Goal: Complete application form: Complete application form

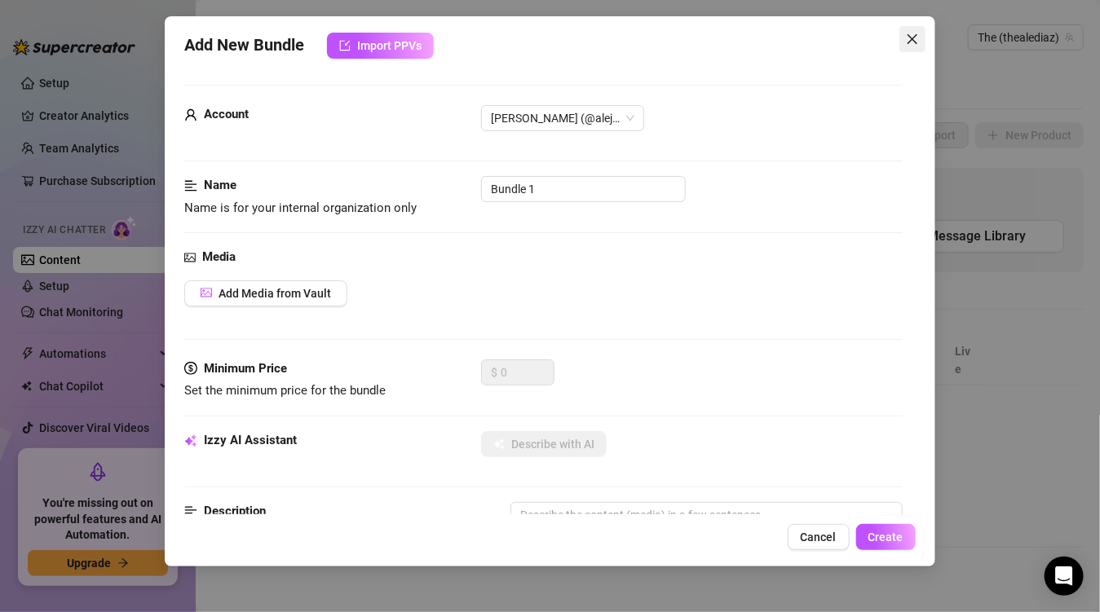
click at [917, 38] on icon "close" at bounding box center [912, 39] width 13 height 13
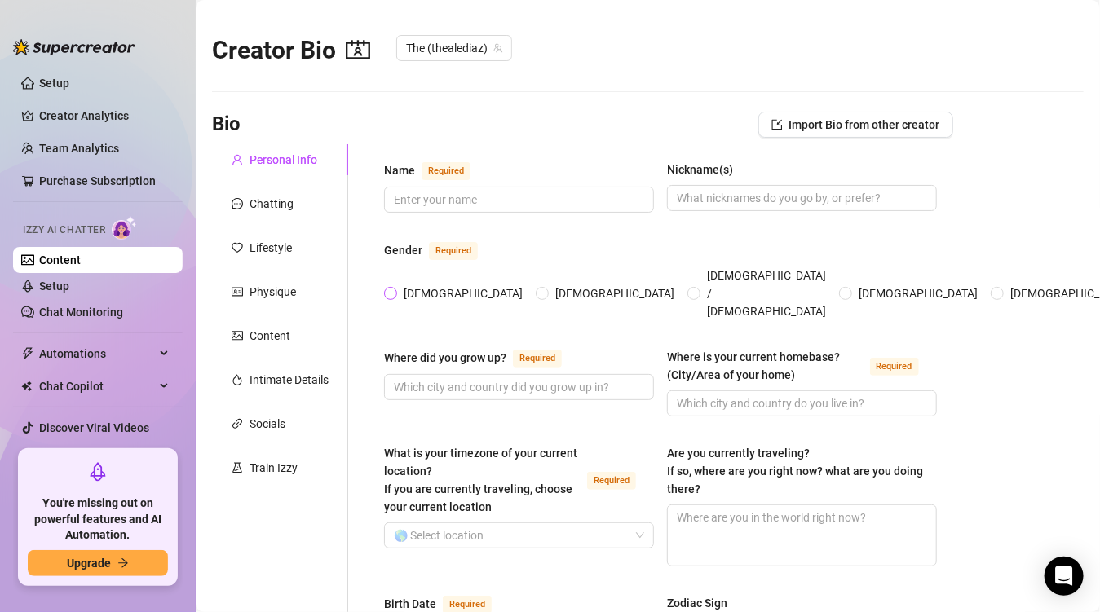
click at [391, 288] on label "[DEMOGRAPHIC_DATA]" at bounding box center [456, 294] width 145 height 18
click at [391, 289] on input "[DEMOGRAPHIC_DATA]" at bounding box center [391, 294] width 7 height 11
radio input "true"
click at [258, 471] on div "Train Izzy" at bounding box center [274, 468] width 48 height 18
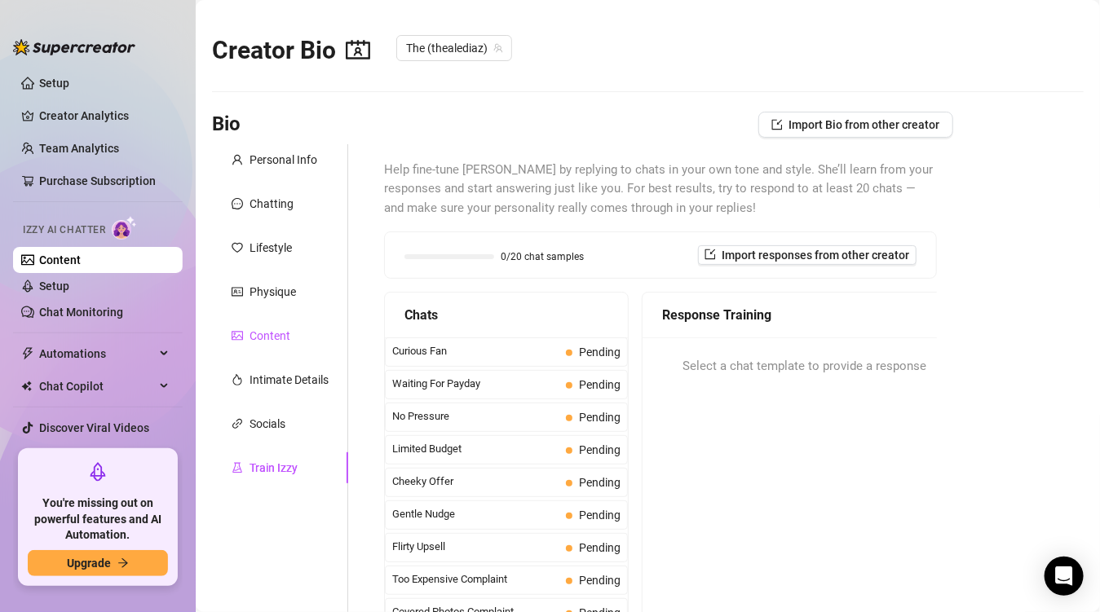
click at [283, 328] on div "Content" at bounding box center [270, 336] width 41 height 18
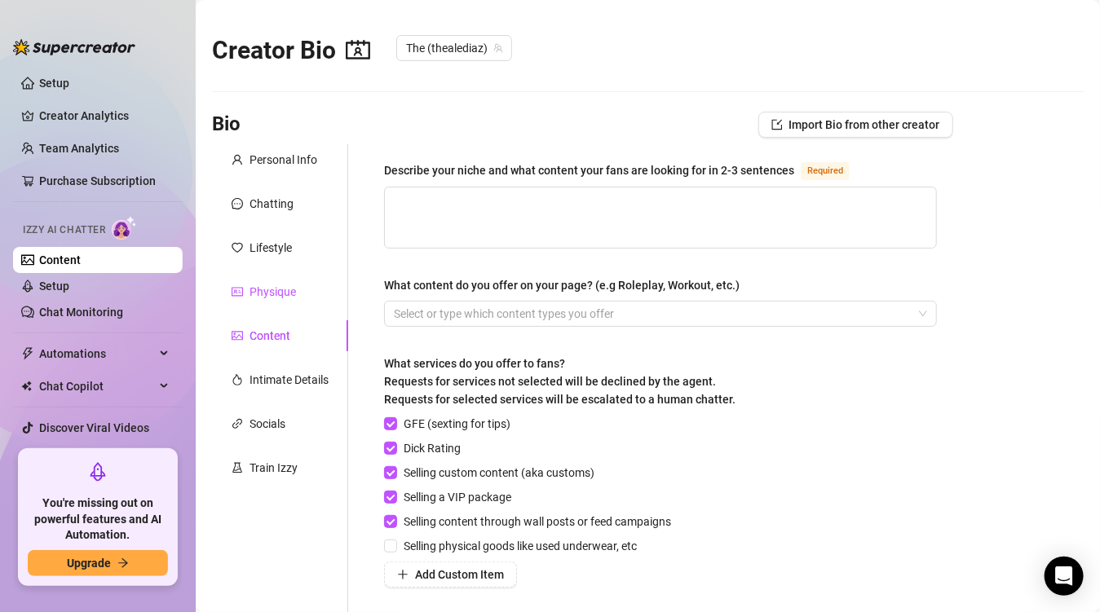
click at [260, 297] on div "Physique" at bounding box center [273, 292] width 46 height 18
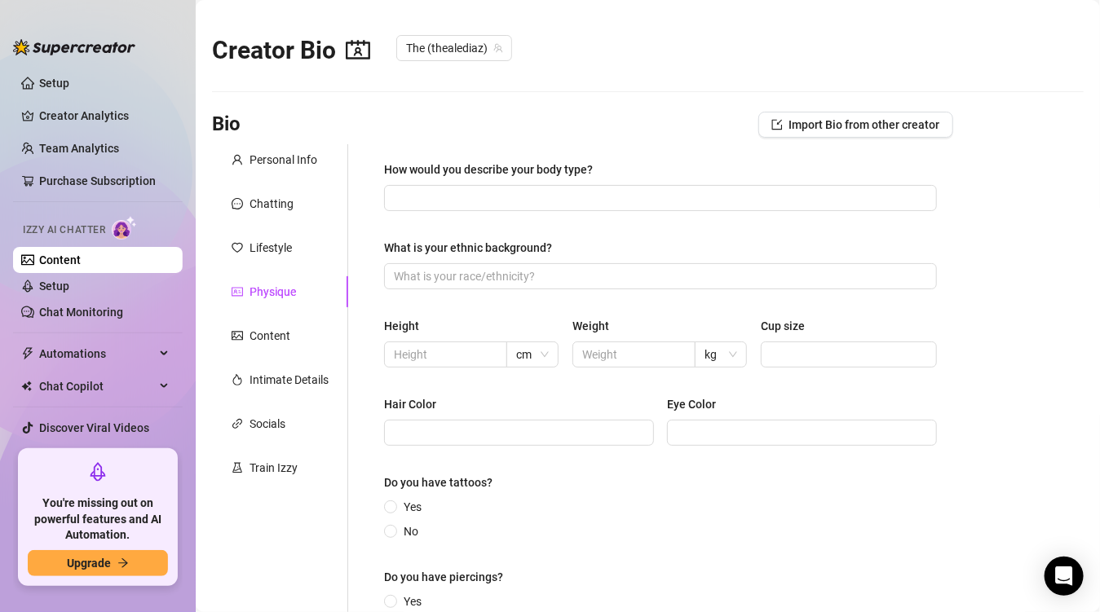
scroll to position [135, 0]
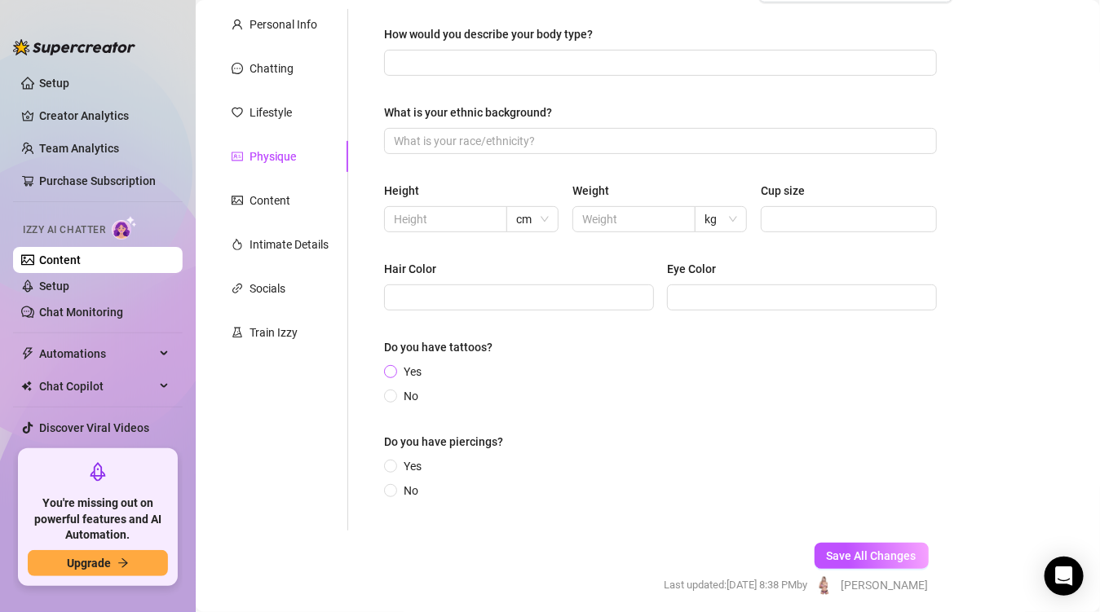
click at [388, 373] on input "Yes" at bounding box center [391, 373] width 7 height 11
radio input "true"
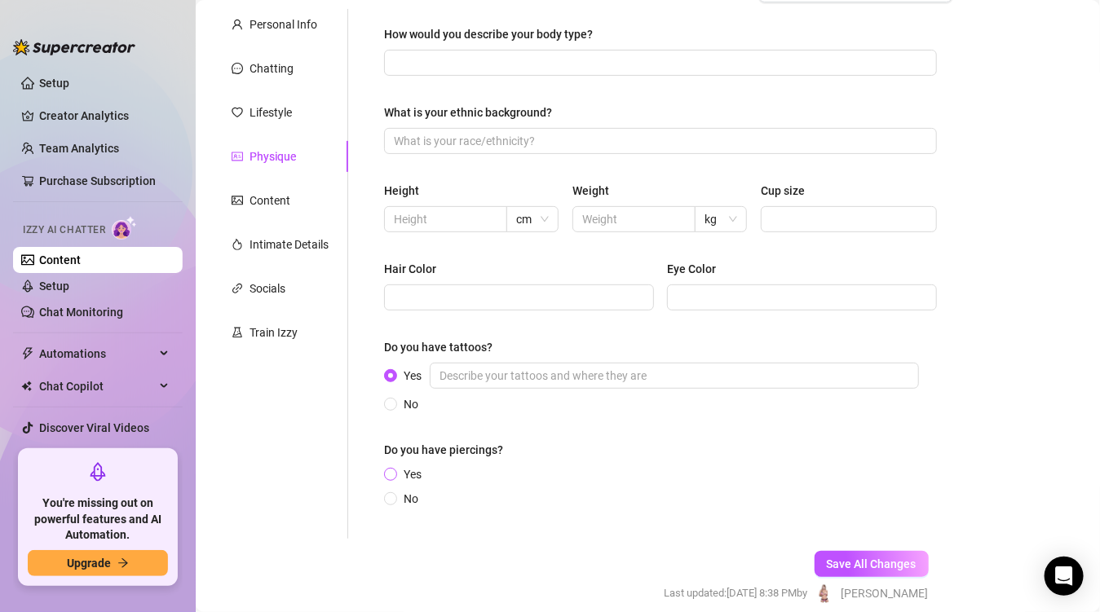
click at [387, 472] on span at bounding box center [390, 474] width 13 height 13
click at [388, 472] on input "Yes" at bounding box center [391, 475] width 7 height 11
radio input "true"
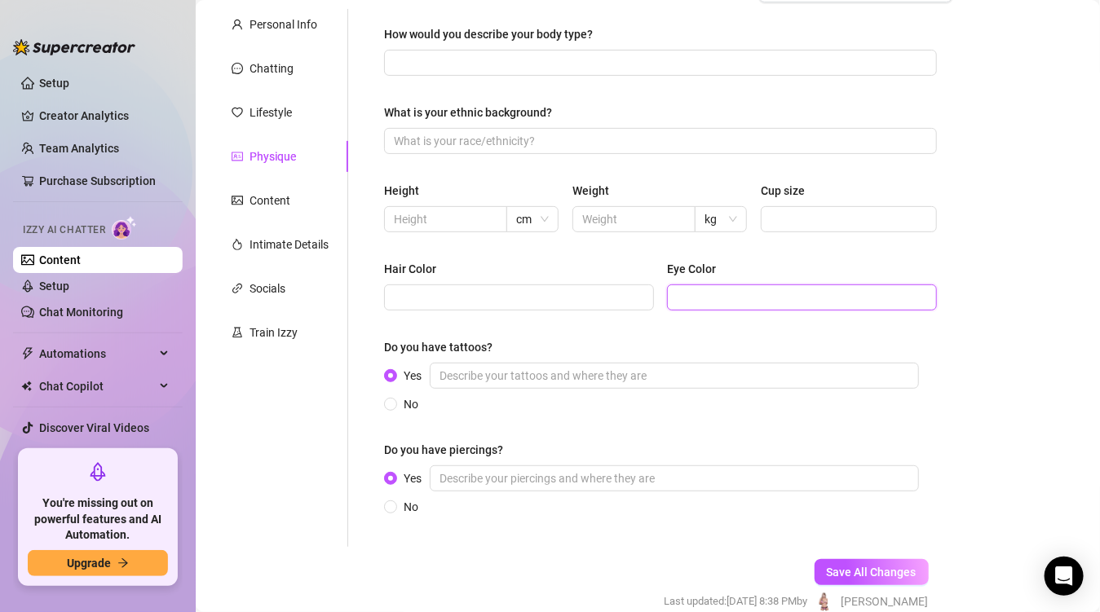
click at [694, 294] on input "Eye Color" at bounding box center [800, 298] width 247 height 18
type input "Green"
click at [562, 300] on input "Hair Color" at bounding box center [517, 298] width 247 height 18
type input "Blonde"
click at [801, 220] on input "Cup size" at bounding box center [847, 219] width 152 height 18
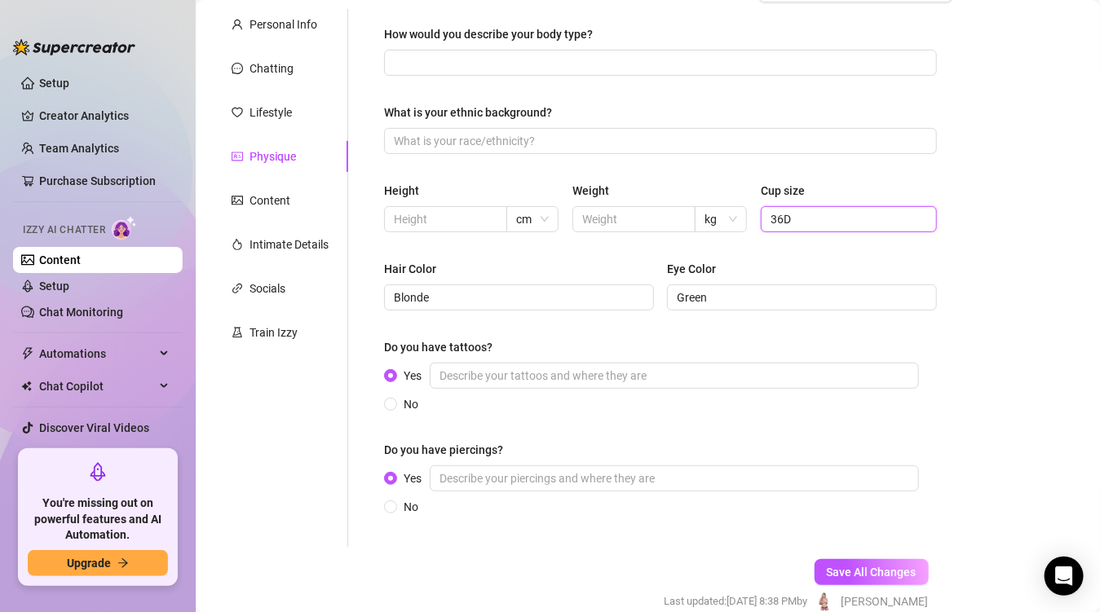
type input "36D"
click at [692, 169] on div "How would you describe your body type? What is your ethnic background? Height c…" at bounding box center [660, 278] width 553 height 506
